Goal: Check status: Check status

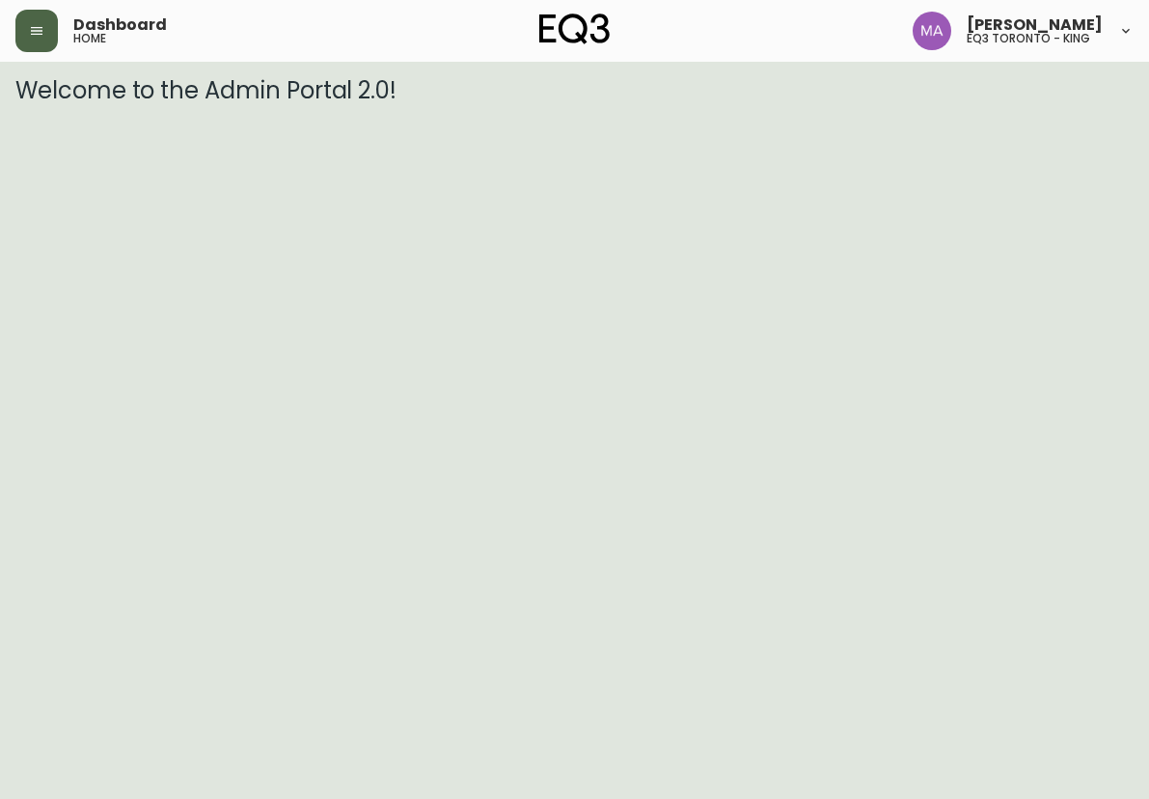
click at [16, 43] on header "Dashboard home [PERSON_NAME] eq3 [GEOGRAPHIC_DATA] - king" at bounding box center [574, 31] width 1149 height 62
click at [31, 37] on icon "button" at bounding box center [36, 30] width 15 height 15
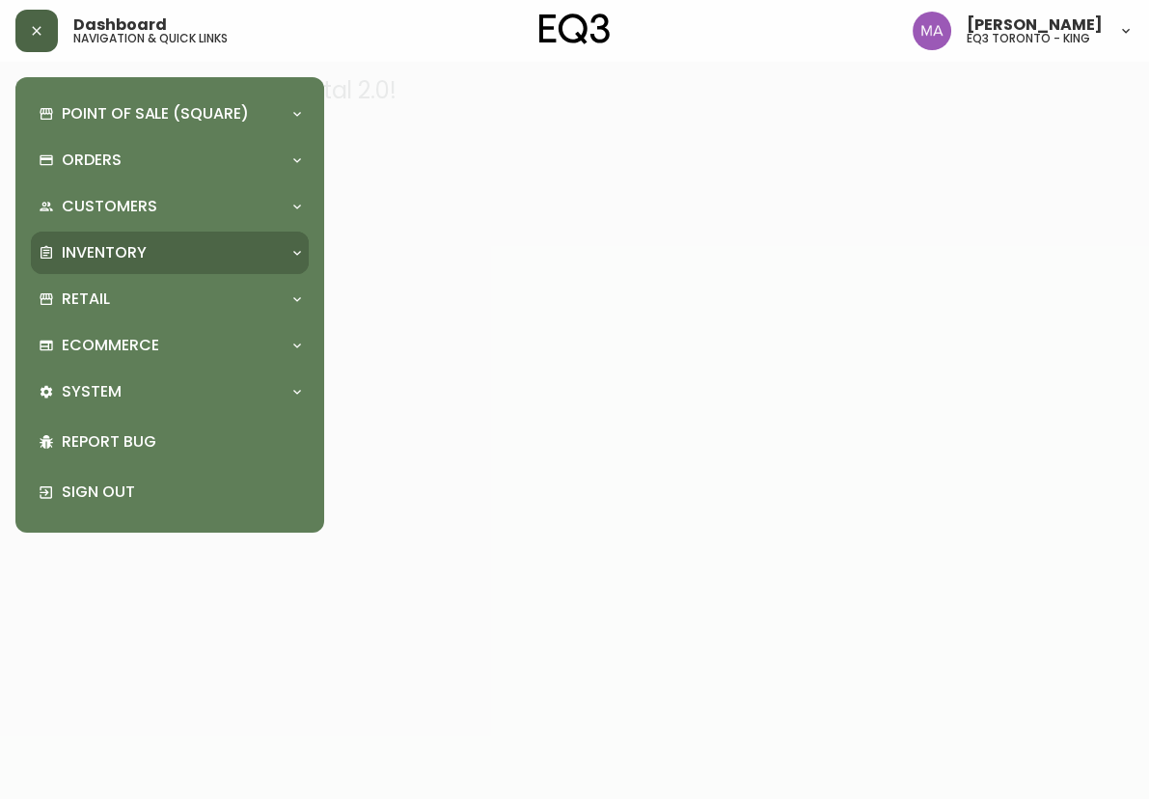
click at [102, 261] on p "Inventory" at bounding box center [104, 252] width 85 height 21
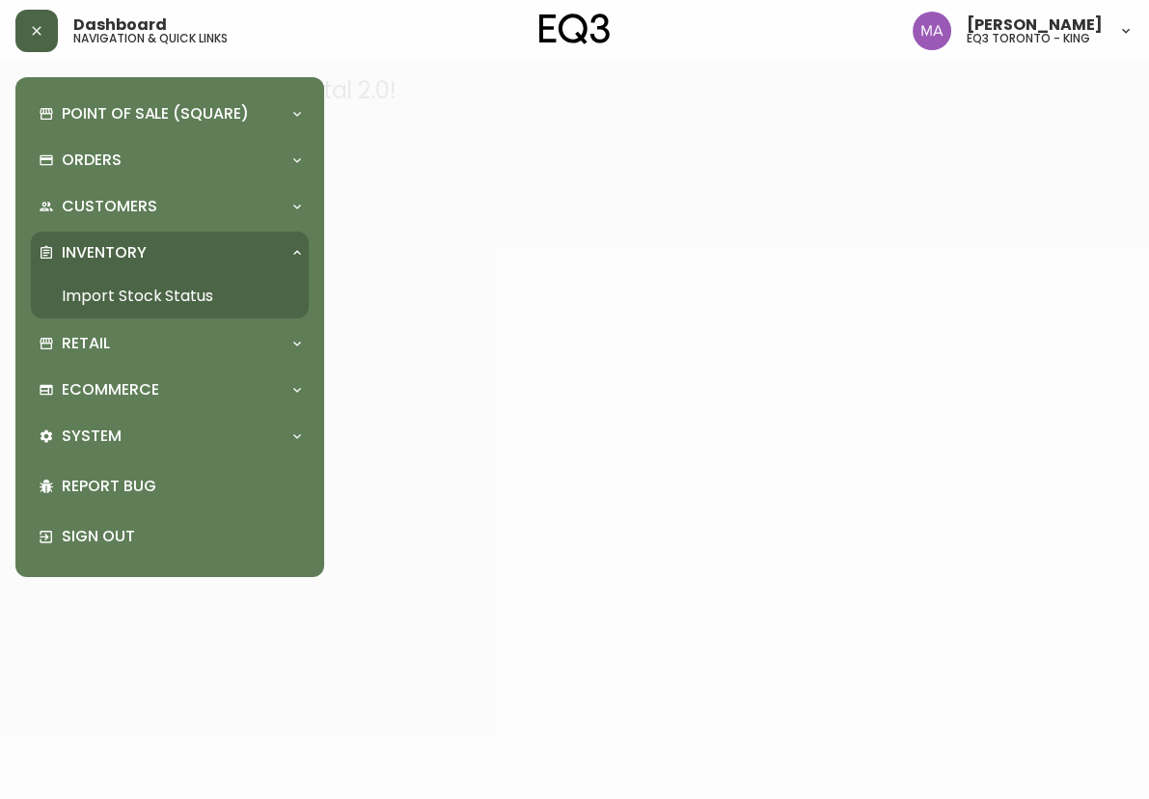
click at [128, 297] on link "Import Stock Status" at bounding box center [170, 296] width 278 height 44
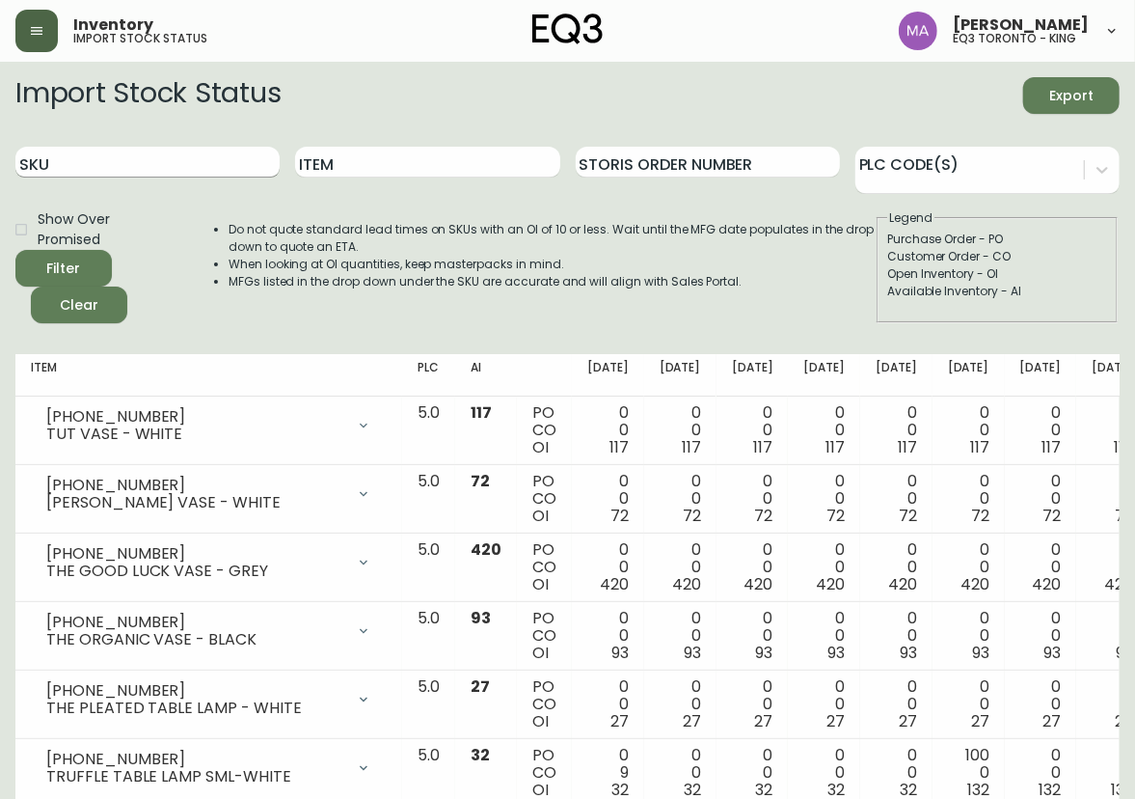
click at [204, 175] on input "SKU" at bounding box center [147, 162] width 264 height 31
paste input "[PHONE_NUMBER]"
type input "[PHONE_NUMBER]"
click at [15, 250] on button "Filter" at bounding box center [63, 268] width 96 height 37
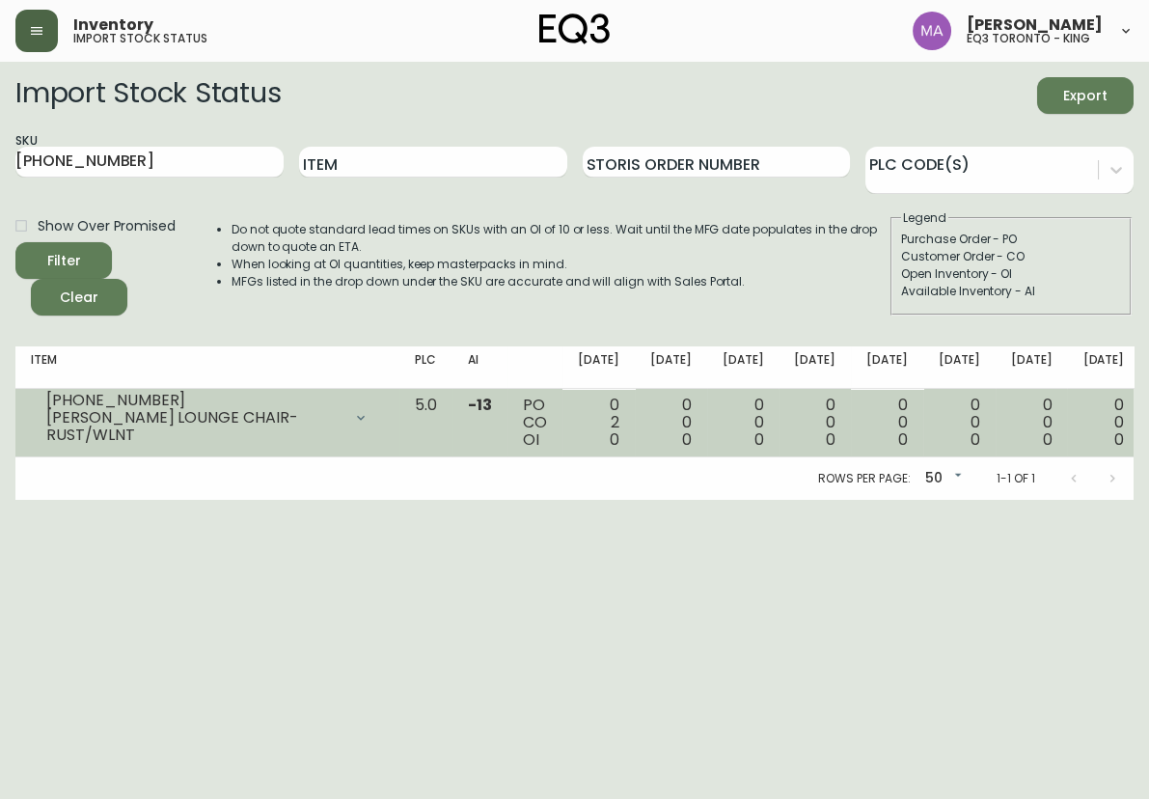
drag, startPoint x: 999, startPoint y: 430, endPoint x: 1016, endPoint y: 405, distance: 30.0
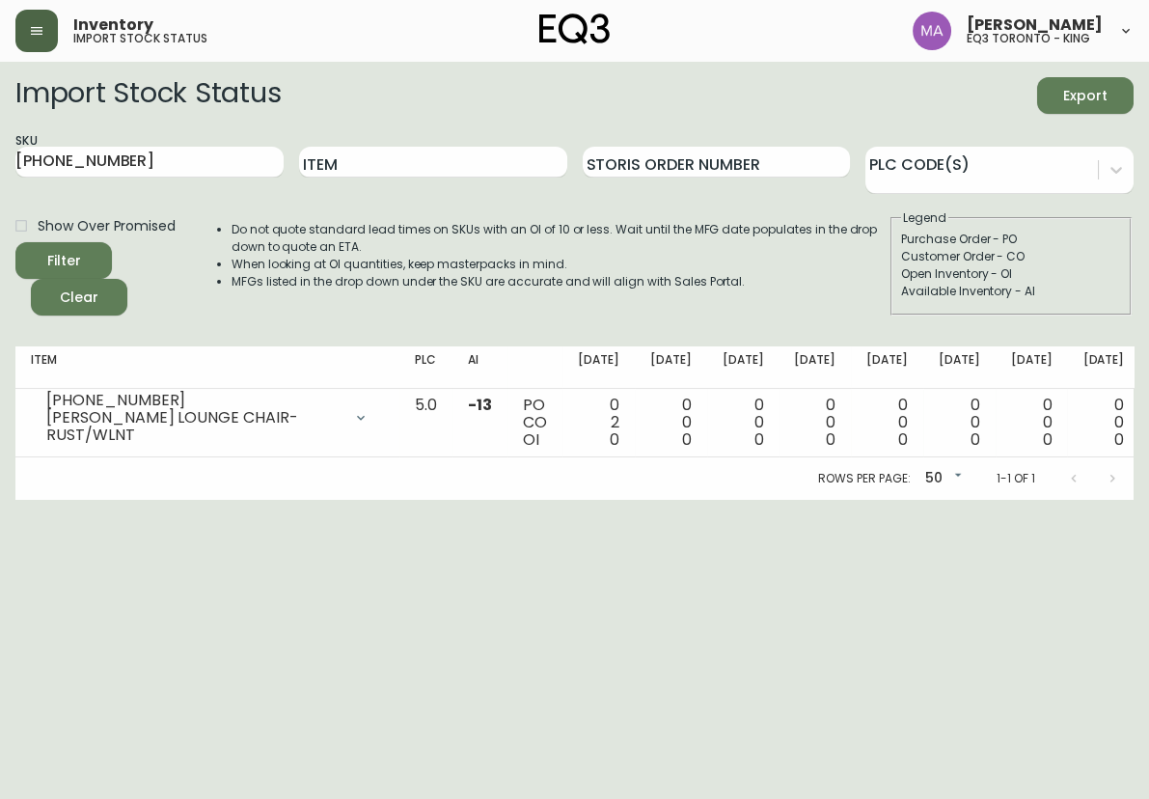
click at [579, 500] on html "Inventory import stock status [PERSON_NAME] eq3 [GEOGRAPHIC_DATA] - king Import…" at bounding box center [574, 250] width 1149 height 500
click at [687, 75] on main "Import Stock Status Export SKU [PHONE_NUMBER] Item Storis Order Number PLC Code…" at bounding box center [574, 281] width 1149 height 438
